Goal: Navigation & Orientation: Find specific page/section

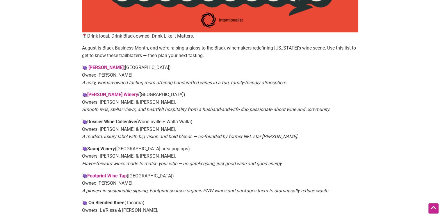
scroll to position [304, 0]
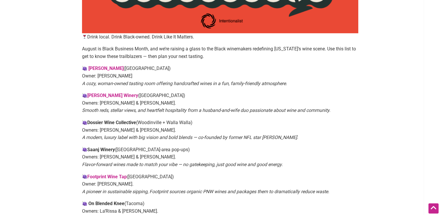
click at [114, 121] on strong "Dossier Wine Collective" at bounding box center [111, 123] width 49 height 6
click at [111, 68] on link "LaShellé Wines" at bounding box center [105, 68] width 35 height 6
click at [98, 95] on link "Frichette Winery" at bounding box center [112, 96] width 51 height 6
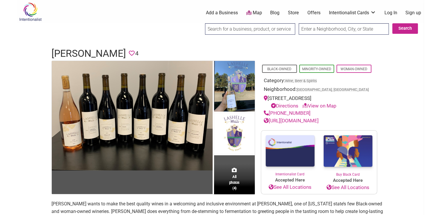
click at [238, 179] on div "All photos (4)" at bounding box center [234, 179] width 41 height 31
click at [233, 190] on span "All photos (4)" at bounding box center [234, 182] width 10 height 17
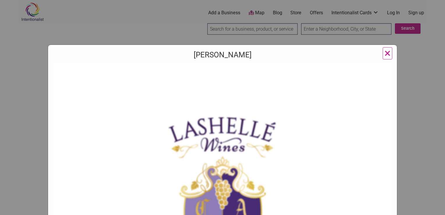
click at [385, 53] on span "×" at bounding box center [387, 53] width 6 height 14
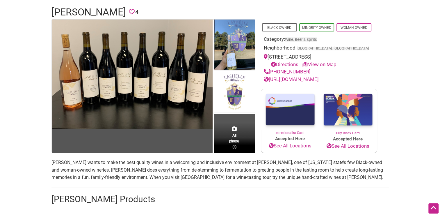
scroll to position [39, 0]
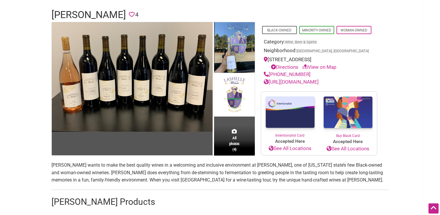
click at [309, 85] on link "https://lashellewines.com/" at bounding box center [291, 82] width 55 height 6
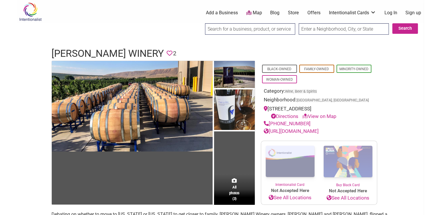
click at [285, 132] on link "https://frichettewinery.com/" at bounding box center [291, 131] width 55 height 6
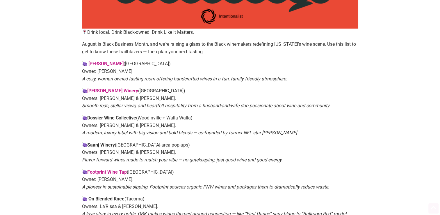
scroll to position [304, 0]
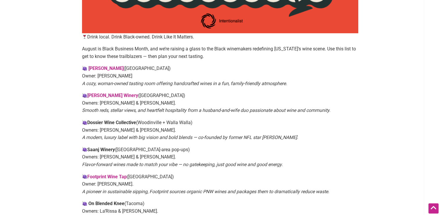
click at [98, 178] on link "Footprint Wine Tap" at bounding box center [107, 177] width 40 height 6
